Goal: Contribute content: Add original content to the website for others to see

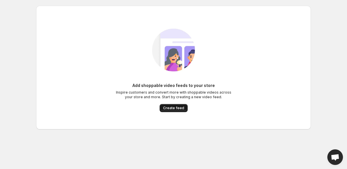
click at [172, 108] on span "Create feed" at bounding box center [173, 108] width 21 height 5
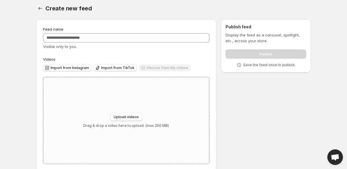
scroll to position [12, 0]
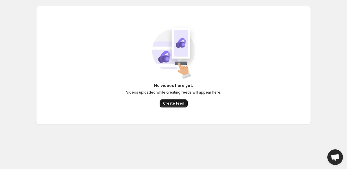
click at [172, 101] on span "Create feed" at bounding box center [173, 103] width 21 height 5
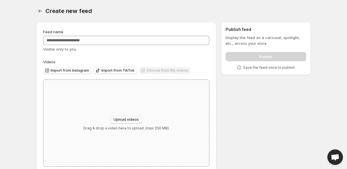
click at [127, 120] on span "Upload videos" at bounding box center [126, 119] width 25 height 5
type input "**********"
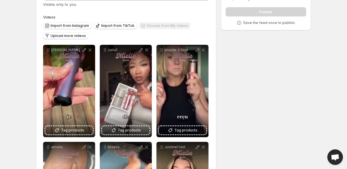
scroll to position [47, 0]
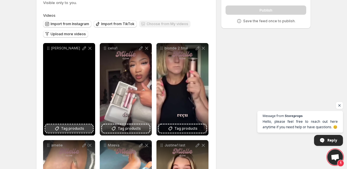
click at [75, 131] on span "Tag products" at bounding box center [72, 129] width 23 height 6
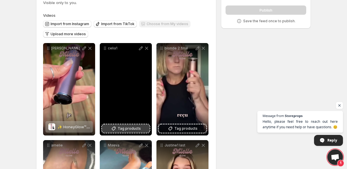
click at [129, 131] on span "Tag products" at bounding box center [129, 129] width 23 height 6
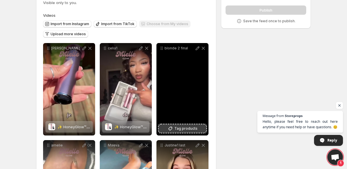
click at [181, 128] on span "Tag products" at bounding box center [185, 129] width 23 height 6
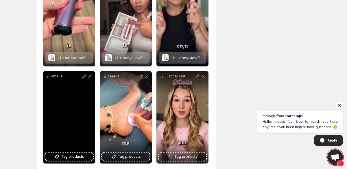
scroll to position [124, 0]
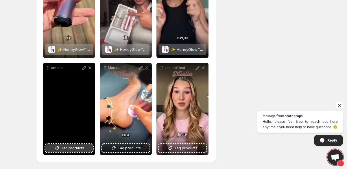
click at [66, 150] on span "Tag products" at bounding box center [72, 148] width 23 height 6
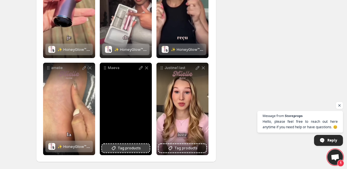
click at [131, 150] on span "Tag products" at bounding box center [129, 148] width 23 height 6
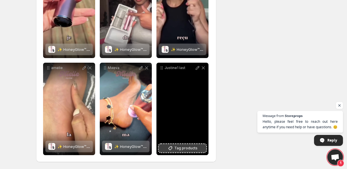
click at [188, 147] on span "Tag products" at bounding box center [185, 148] width 23 height 6
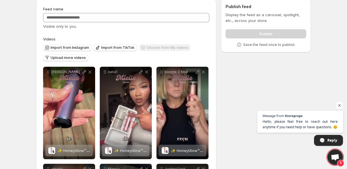
scroll to position [0, 0]
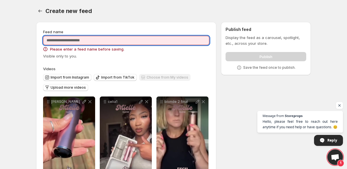
click at [98, 42] on input "Feed name" at bounding box center [126, 40] width 166 height 9
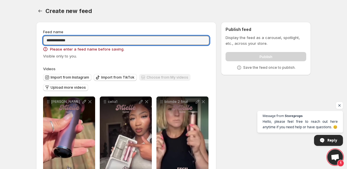
type input "**********"
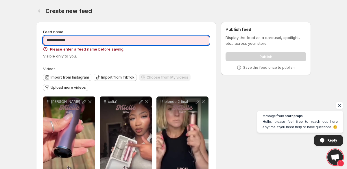
click at [25, 55] on body "**********" at bounding box center [173, 84] width 347 height 169
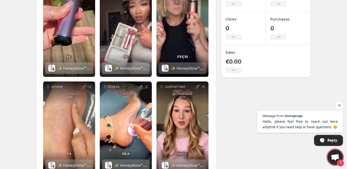
scroll to position [124, 0]
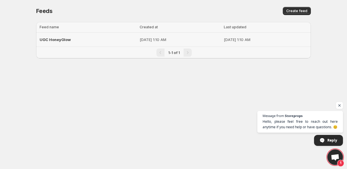
click at [77, 38] on div "UGC HoneyGlow" at bounding box center [88, 39] width 97 height 10
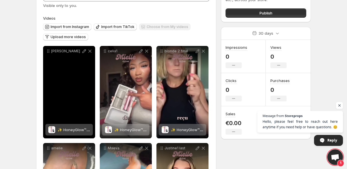
scroll to position [44, 0]
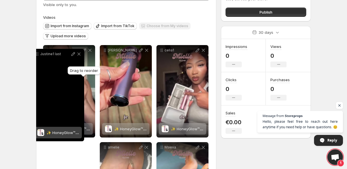
drag, startPoint x: 162, startPoint y: 147, endPoint x: 37, endPoint y: 54, distance: 155.4
click at [38, 54] on icon at bounding box center [38, 54] width 1 height 1
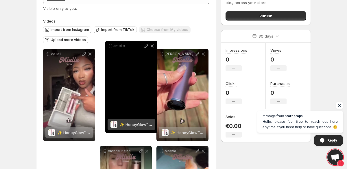
scroll to position [40, 0]
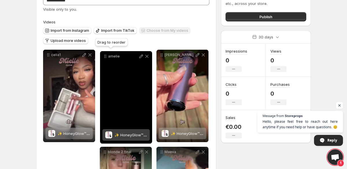
drag, startPoint x: 106, startPoint y: 118, endPoint x: 105, endPoint y: 58, distance: 60.1
click at [106, 57] on icon at bounding box center [105, 56] width 6 height 6
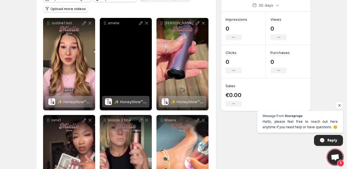
scroll to position [75, 0]
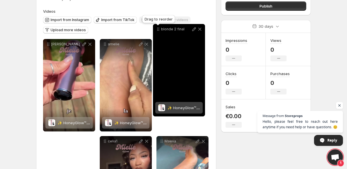
drag, startPoint x: 104, startPoint y: 117, endPoint x: 155, endPoint y: 32, distance: 99.5
click at [156, 31] on icon at bounding box center [158, 29] width 6 height 6
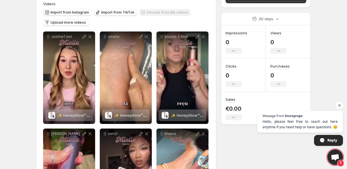
scroll to position [0, 0]
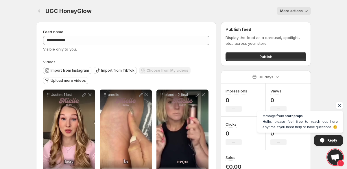
click at [299, 11] on span "More actions" at bounding box center [291, 11] width 23 height 5
click at [321, 39] on body "**********" at bounding box center [173, 84] width 347 height 169
click at [266, 57] on span "Publish" at bounding box center [265, 57] width 13 height 6
click at [249, 55] on button "Publish" at bounding box center [265, 56] width 81 height 9
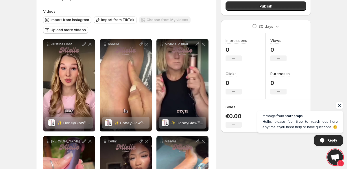
scroll to position [124, 0]
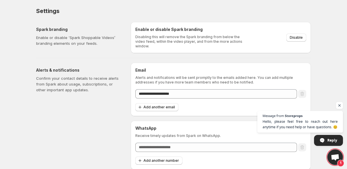
click at [29, 35] on div "**********" at bounding box center [173, 85] width 288 height 170
